Goal: Transaction & Acquisition: Purchase product/service

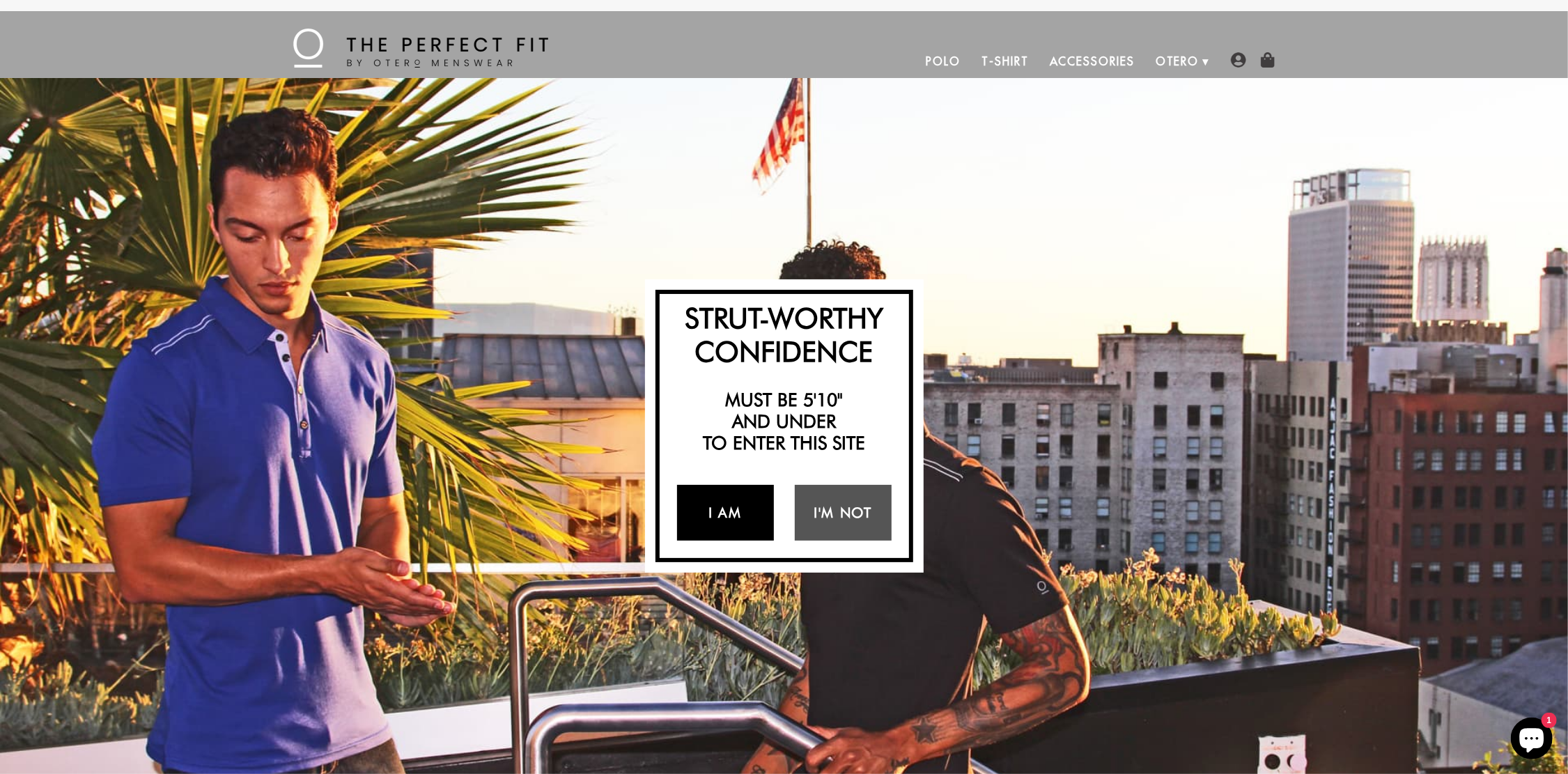
drag, startPoint x: 741, startPoint y: 519, endPoint x: 738, endPoint y: 508, distance: 11.4
click at [740, 518] on link "I Am" at bounding box center [726, 513] width 97 height 56
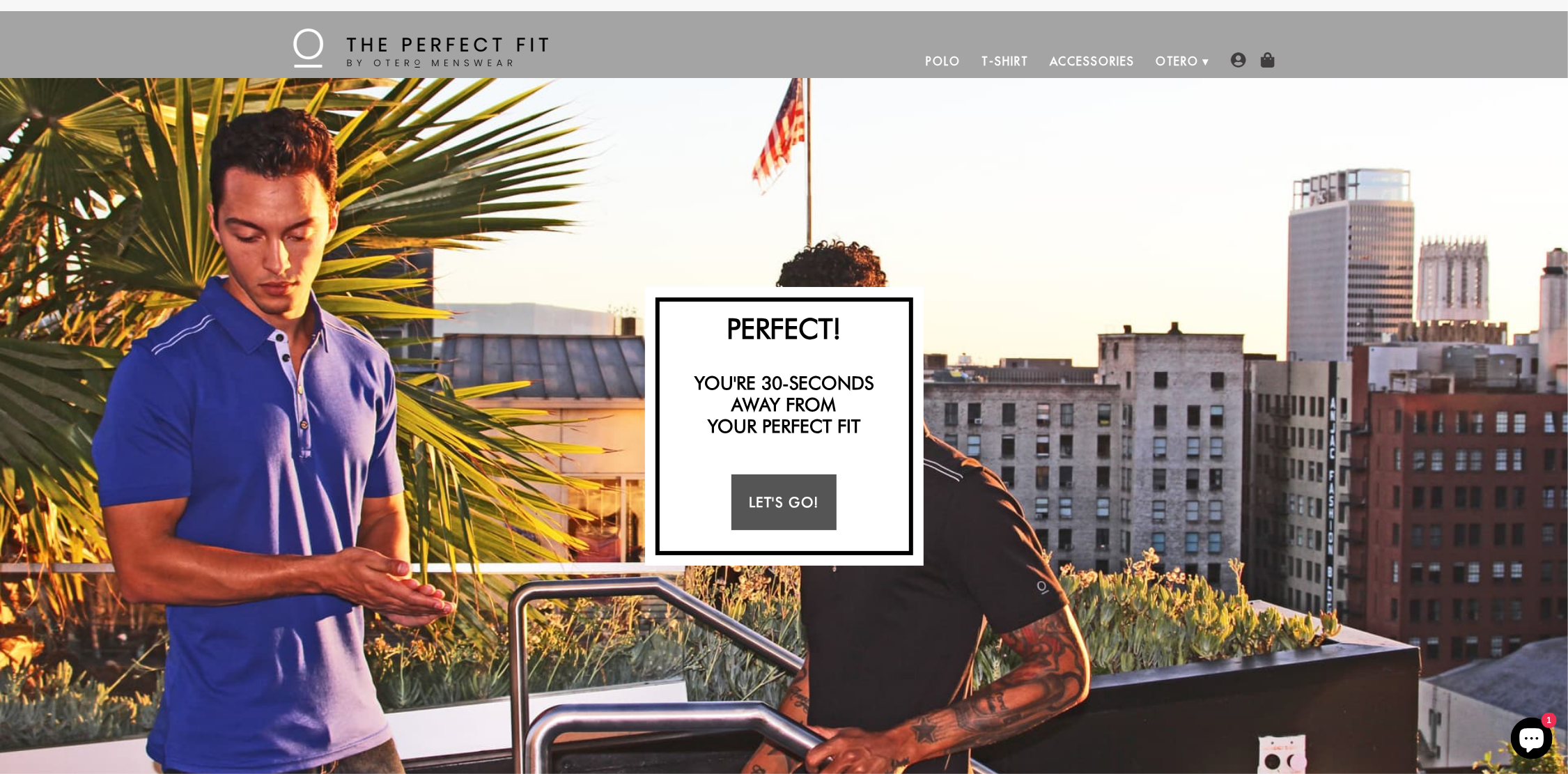
click at [1024, 62] on link "T-Shirt" at bounding box center [1005, 62] width 68 height 33
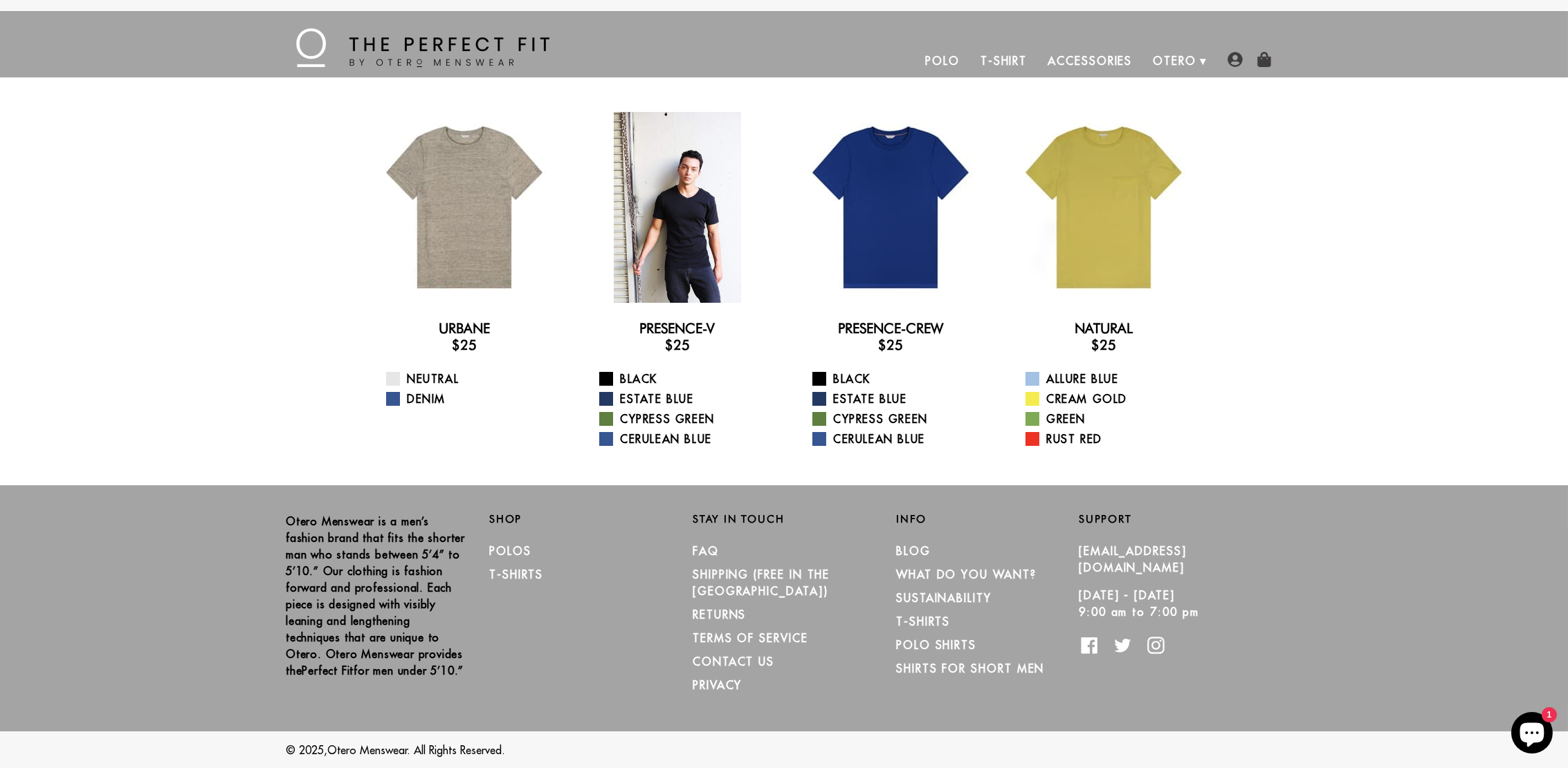
click at [646, 235] on div at bounding box center [677, 207] width 191 height 191
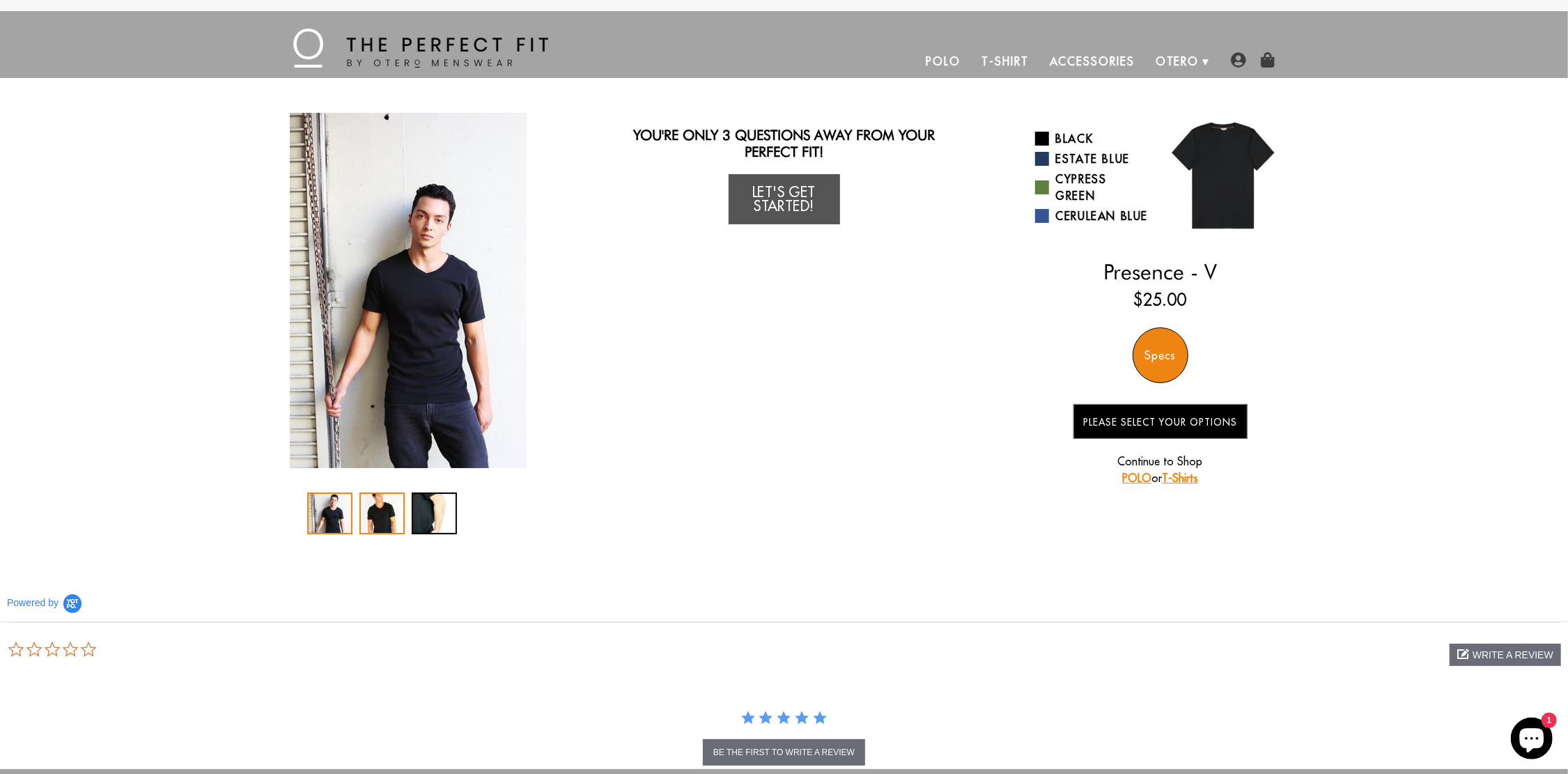
click at [378, 517] on div "2 / 3" at bounding box center [382, 513] width 45 height 42
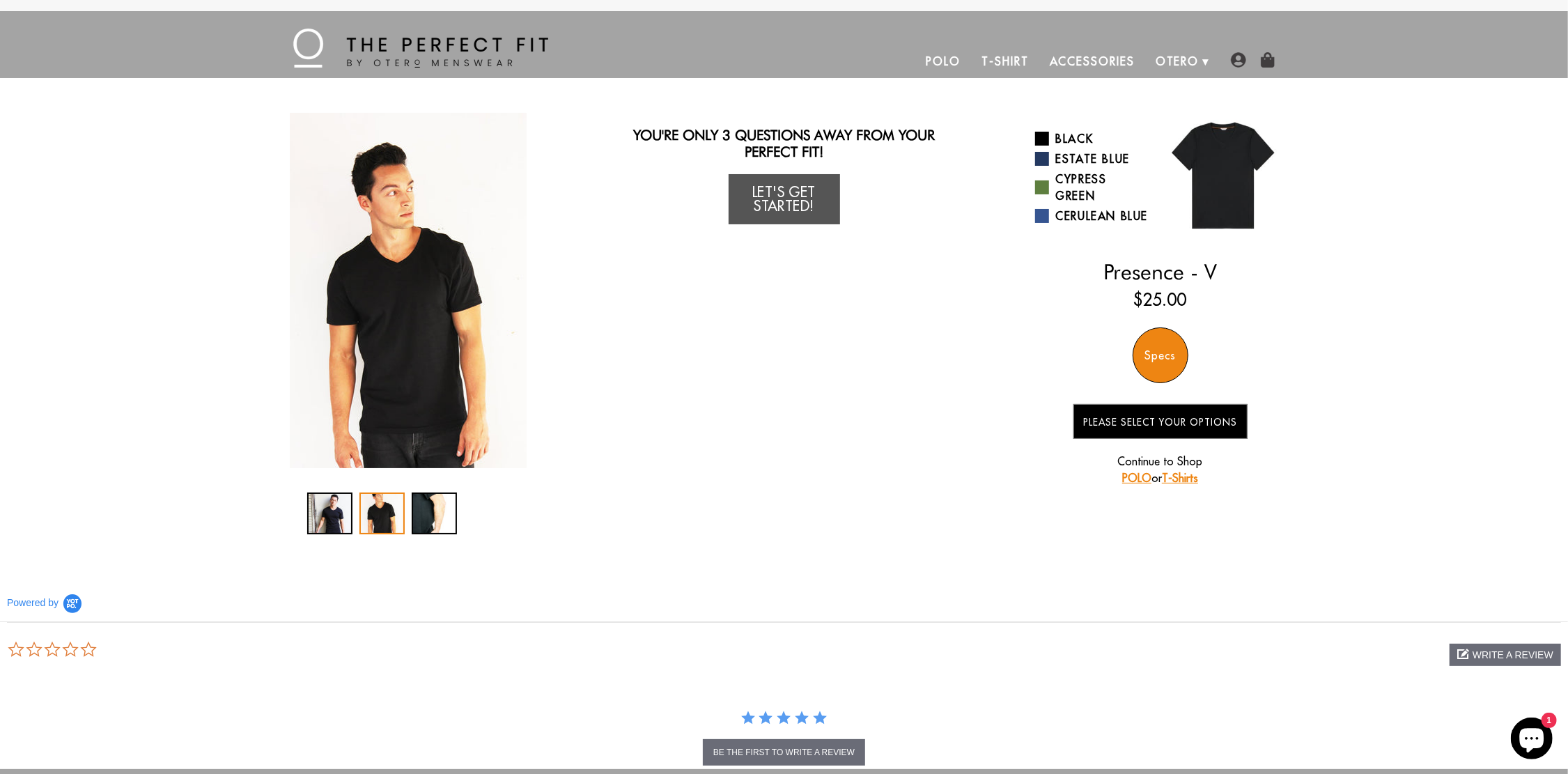
click at [1168, 361] on div "Specs" at bounding box center [1160, 355] width 56 height 56
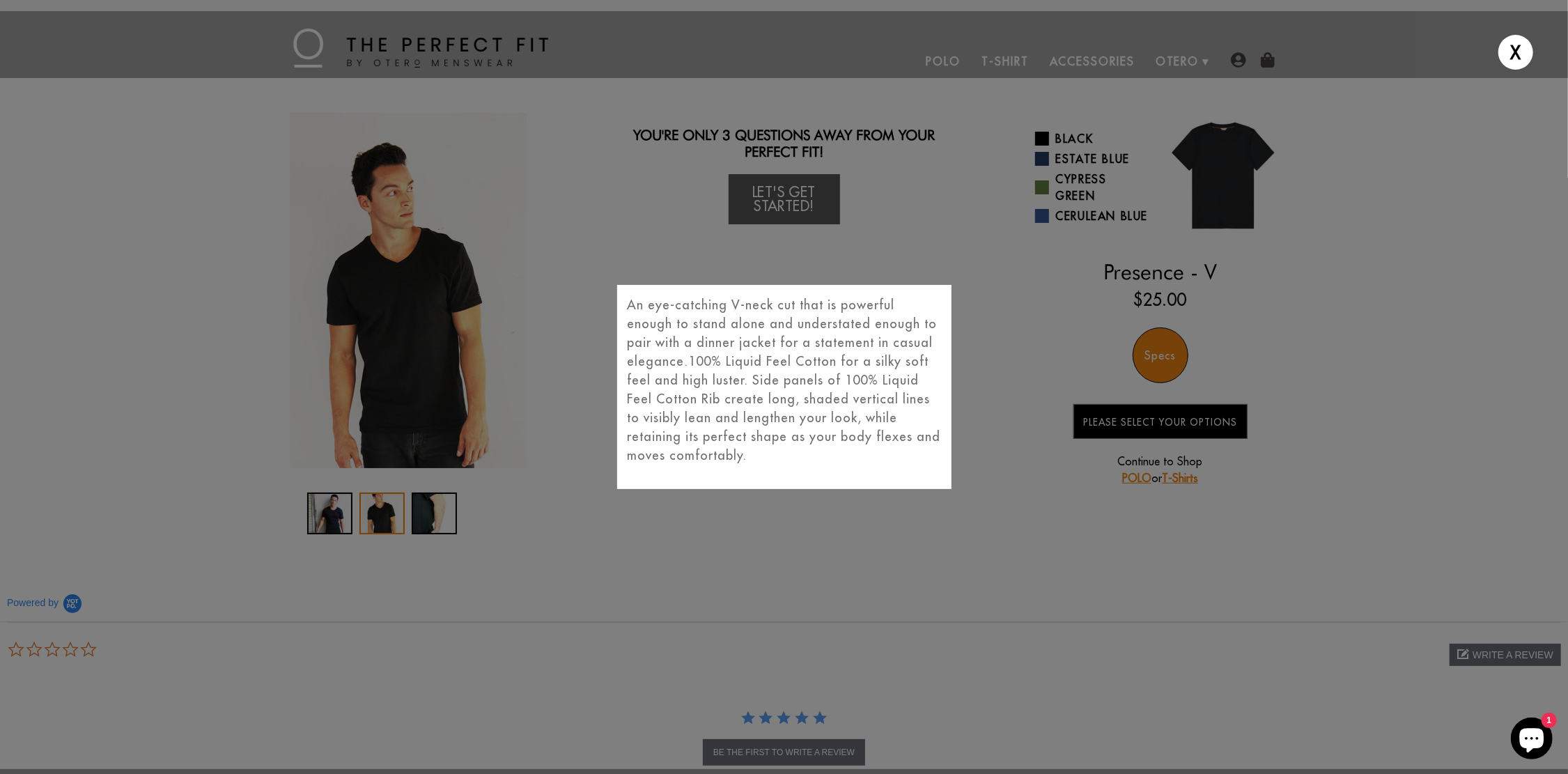
click at [893, 355] on span "100% Liquid Feel Cotton for a silky soft feel and high luster. Side panels of 1…" at bounding box center [784, 409] width 313 height 110
click at [980, 332] on div "X An eye-catching V-neck cut that is powerful enough to stand alone and underst…" at bounding box center [784, 387] width 1568 height 774
